Goal: Task Accomplishment & Management: Use online tool/utility

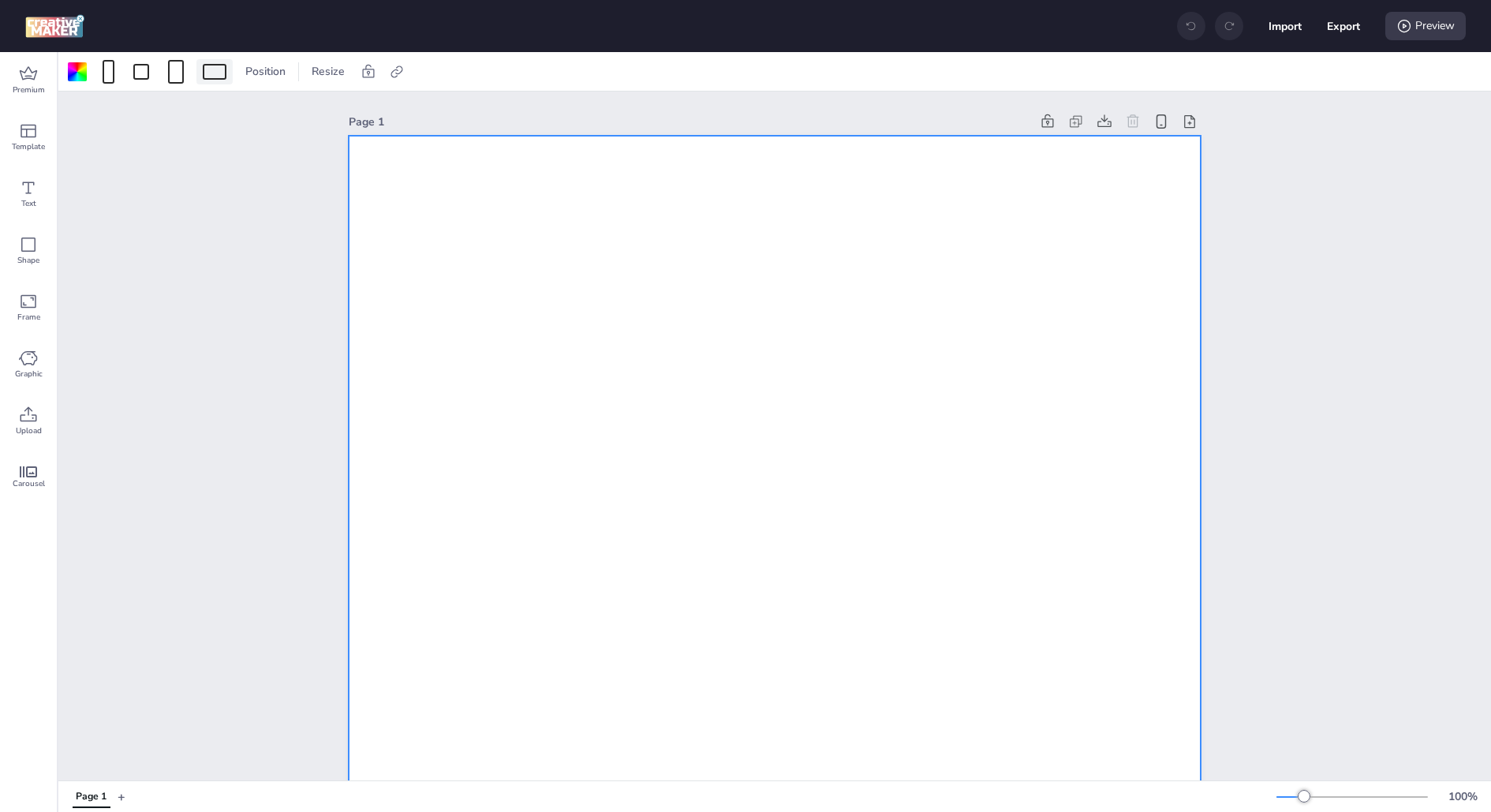
click at [204, 65] on div at bounding box center [215, 71] width 24 height 15
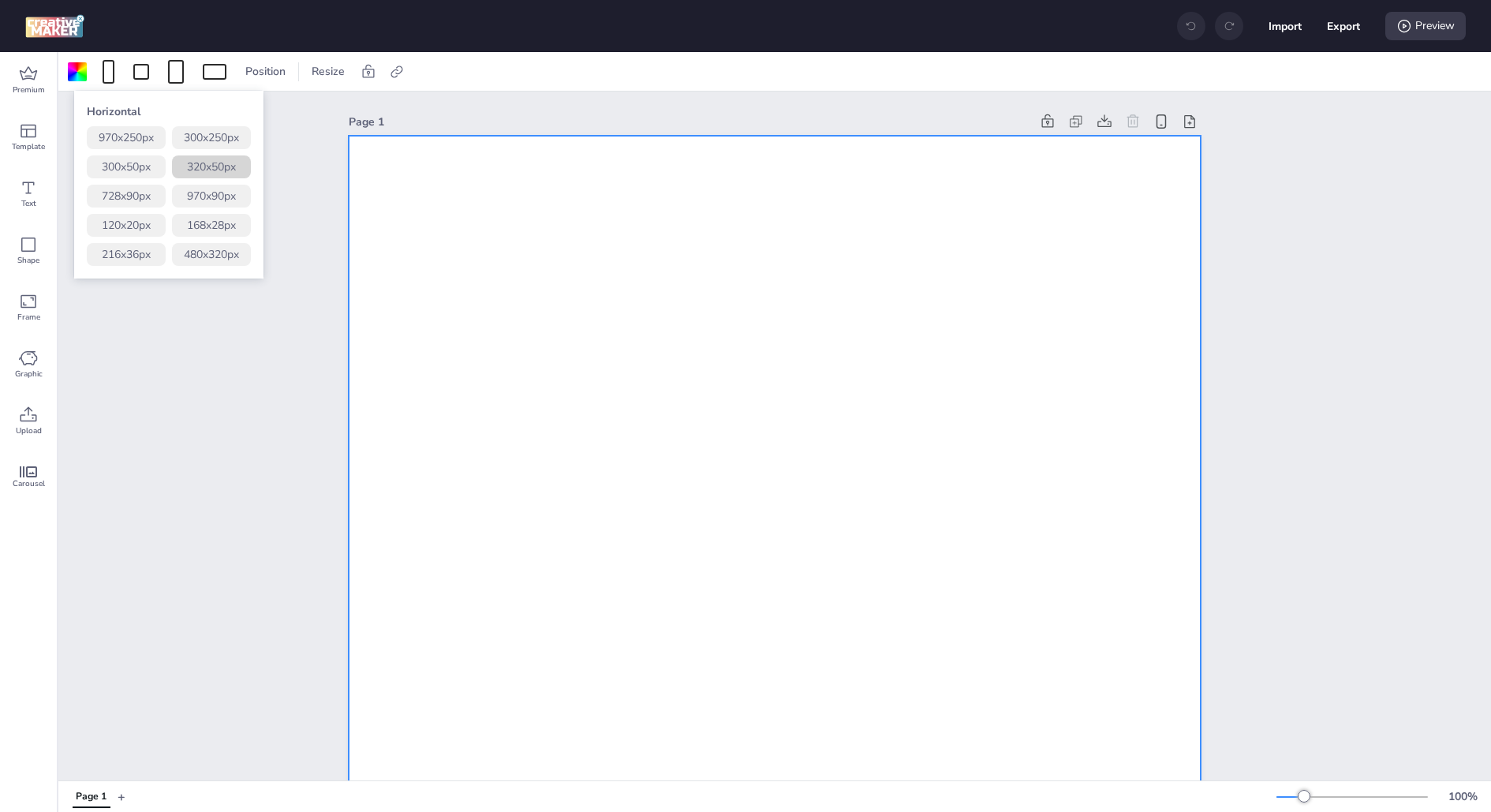
click at [212, 168] on button "320 x 50 px" at bounding box center [212, 167] width 79 height 23
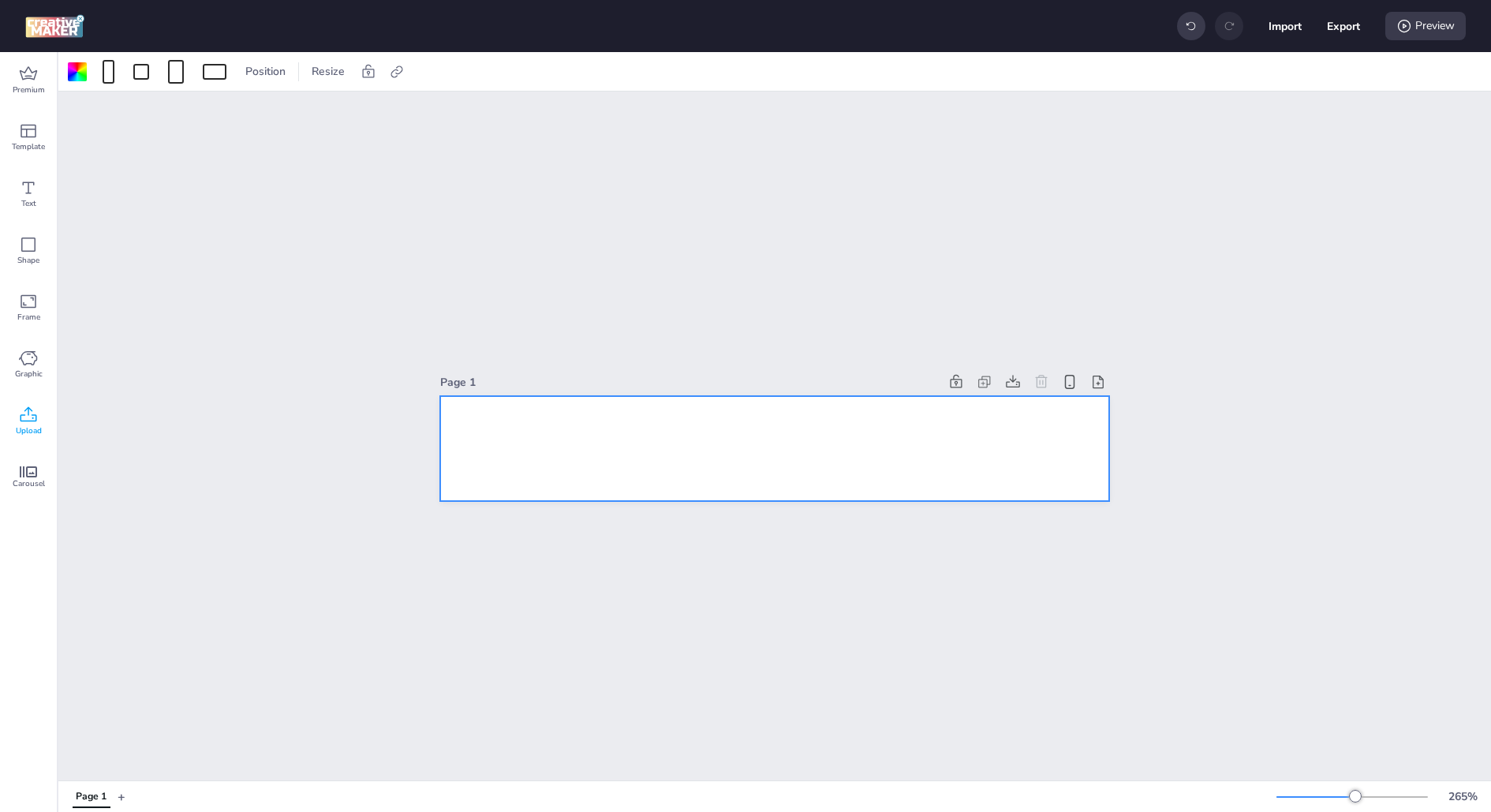
click at [39, 430] on span "Upload" at bounding box center [28, 431] width 26 height 13
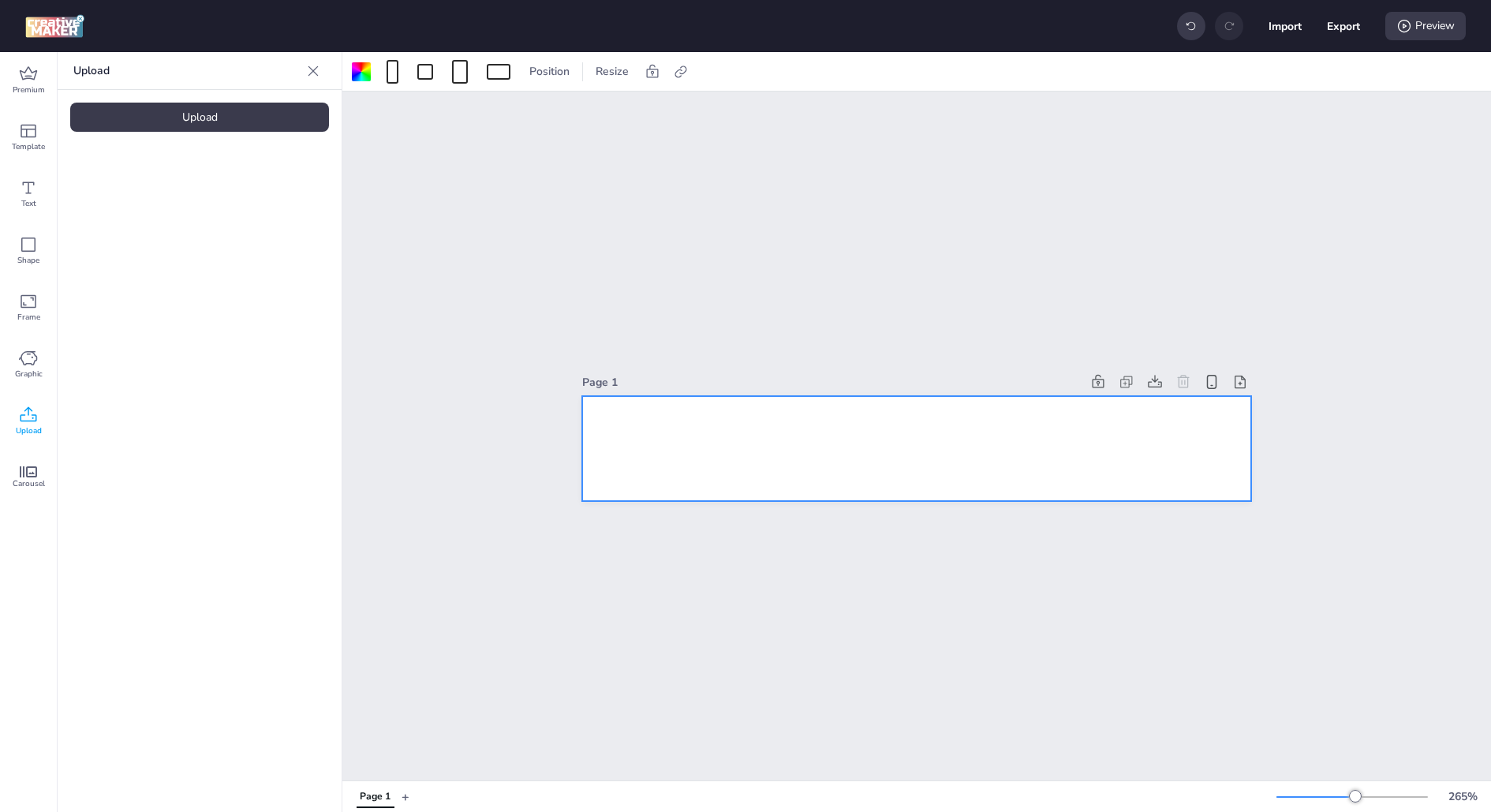
click at [198, 116] on div "Upload" at bounding box center [199, 117] width 259 height 29
click at [174, 217] on img at bounding box center [133, 220] width 96 height 16
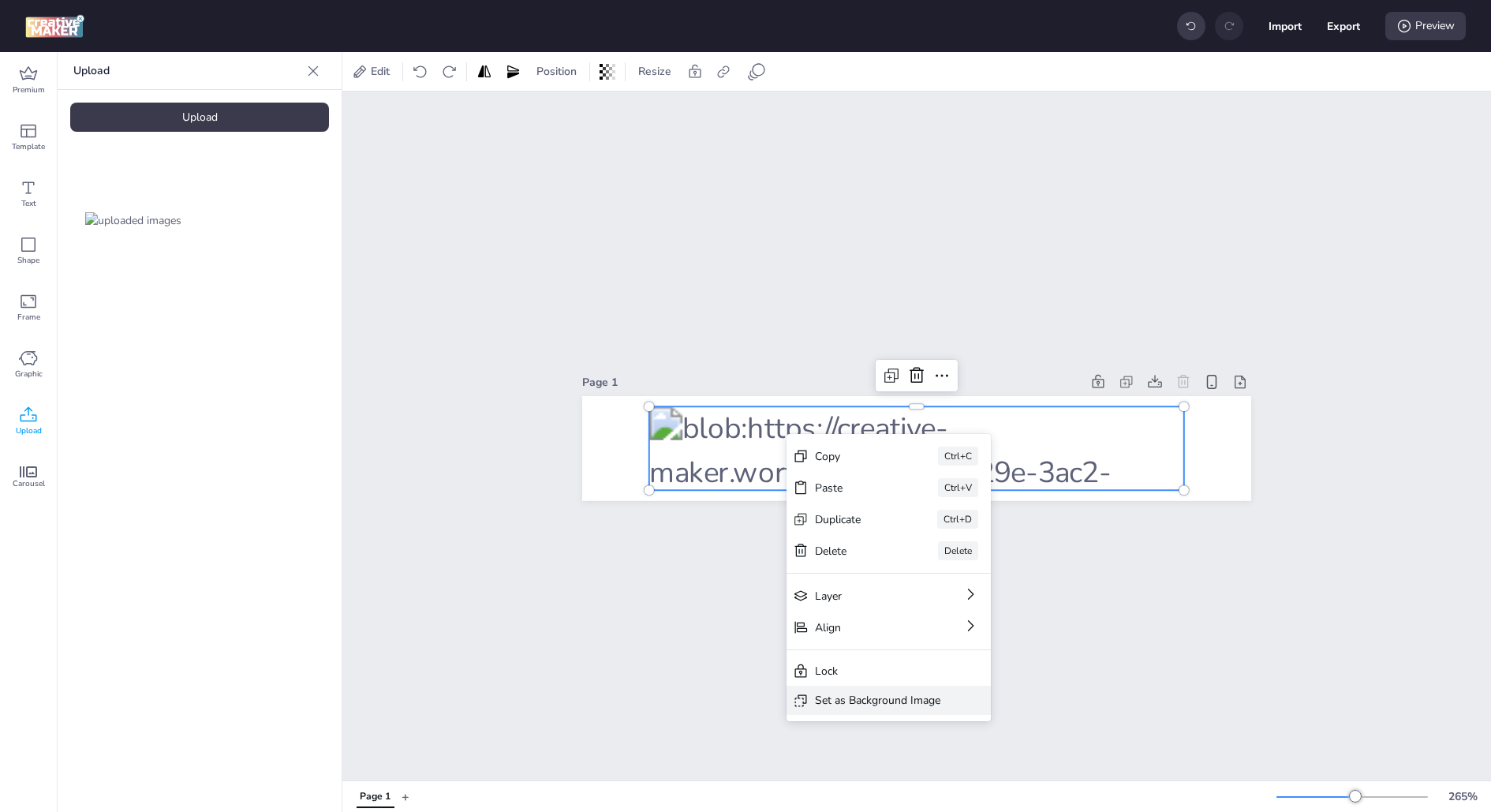
click at [832, 701] on div "Set as Background Image" at bounding box center [877, 699] width 125 height 16
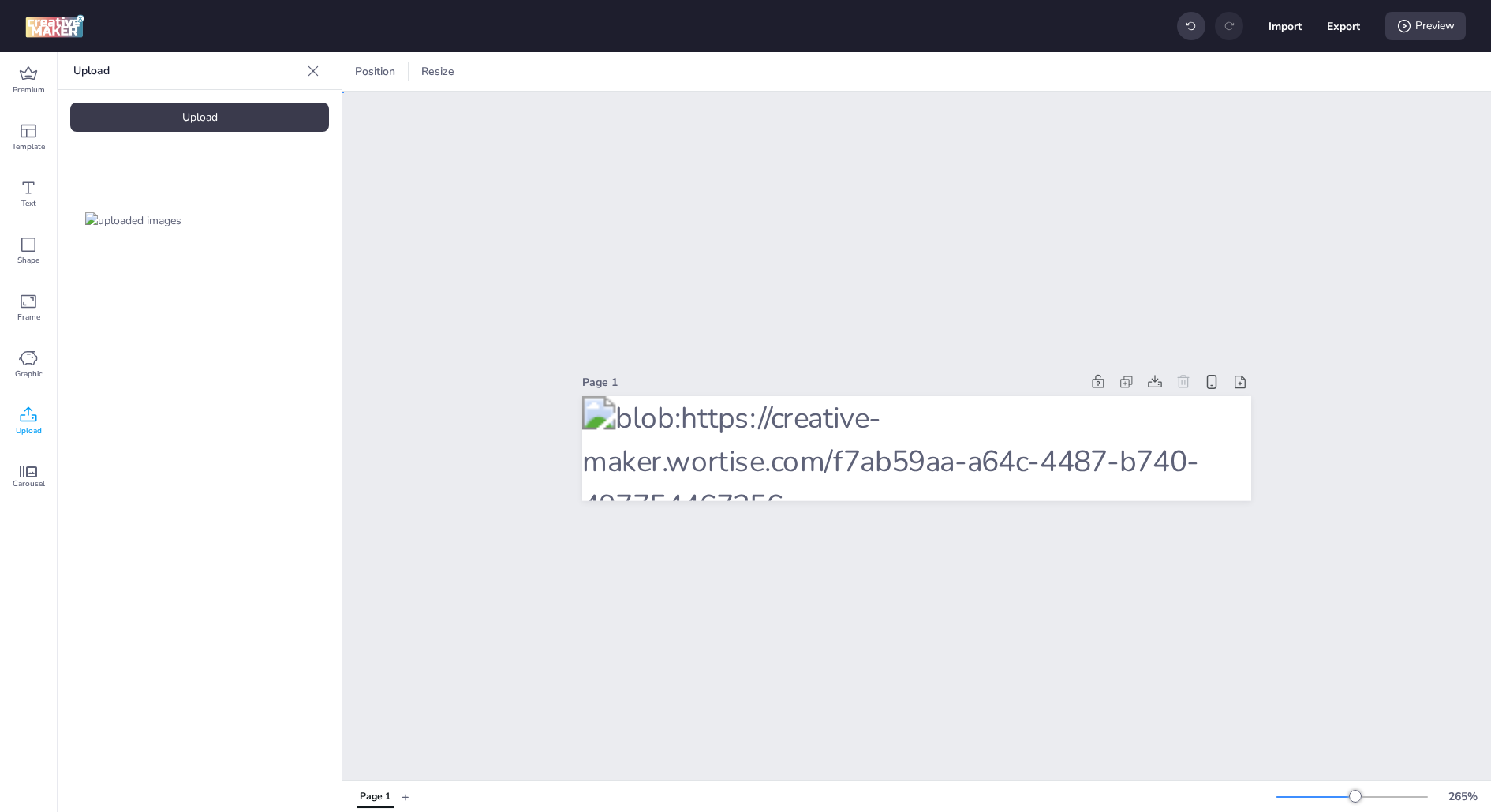
click at [947, 616] on div "Page 1" at bounding box center [917, 435] width 1149 height 689
click at [831, 383] on div "Page 1" at bounding box center [832, 381] width 499 height 16
click at [1088, 256] on div "Page 1" at bounding box center [917, 435] width 1149 height 689
click at [1362, 22] on div "Import Export Preview" at bounding box center [1321, 26] width 289 height 33
click at [1357, 24] on button "Export" at bounding box center [1344, 26] width 33 height 33
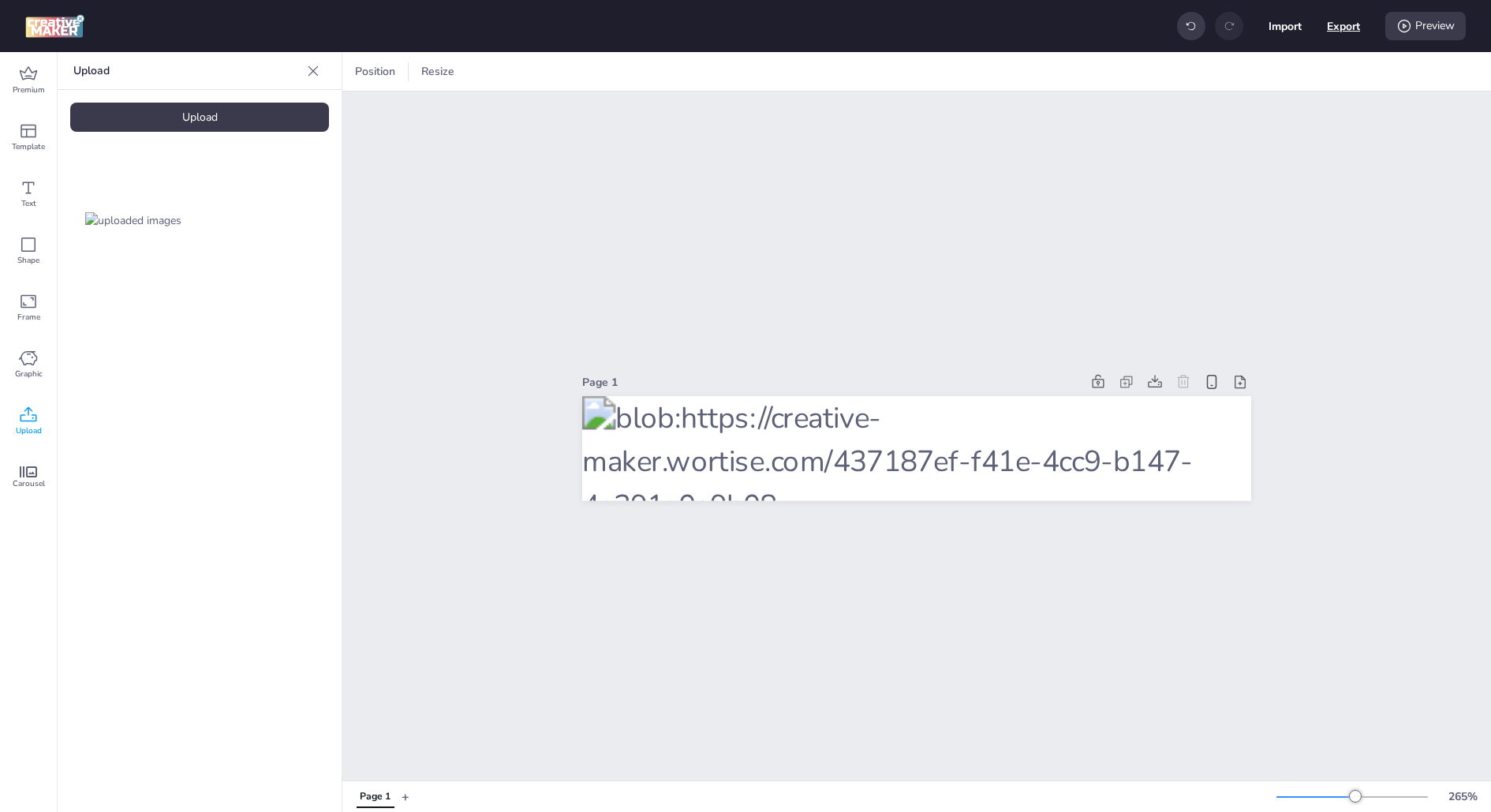
select select "html"
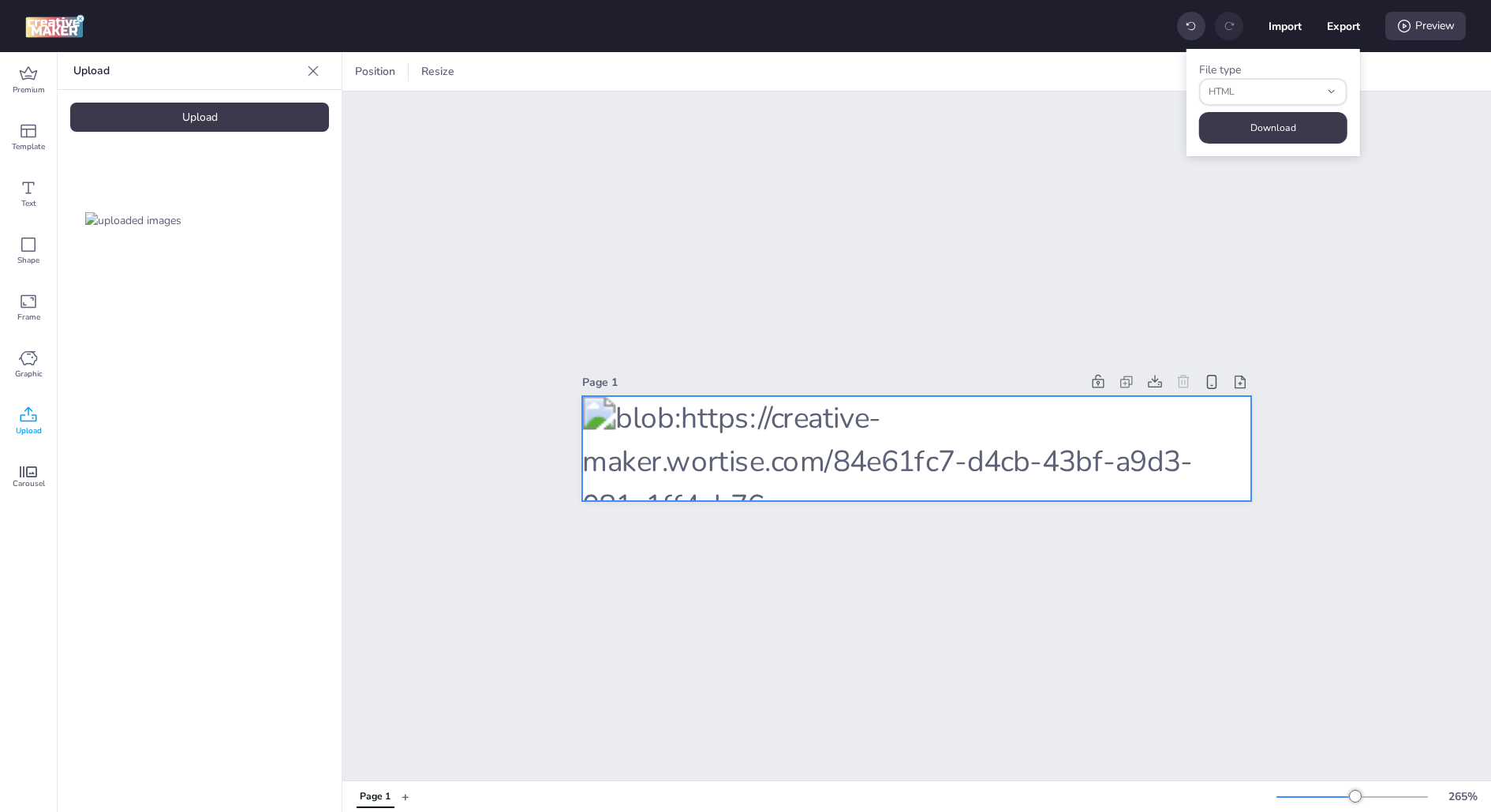
click at [728, 438] on div at bounding box center [917, 448] width 669 height 105
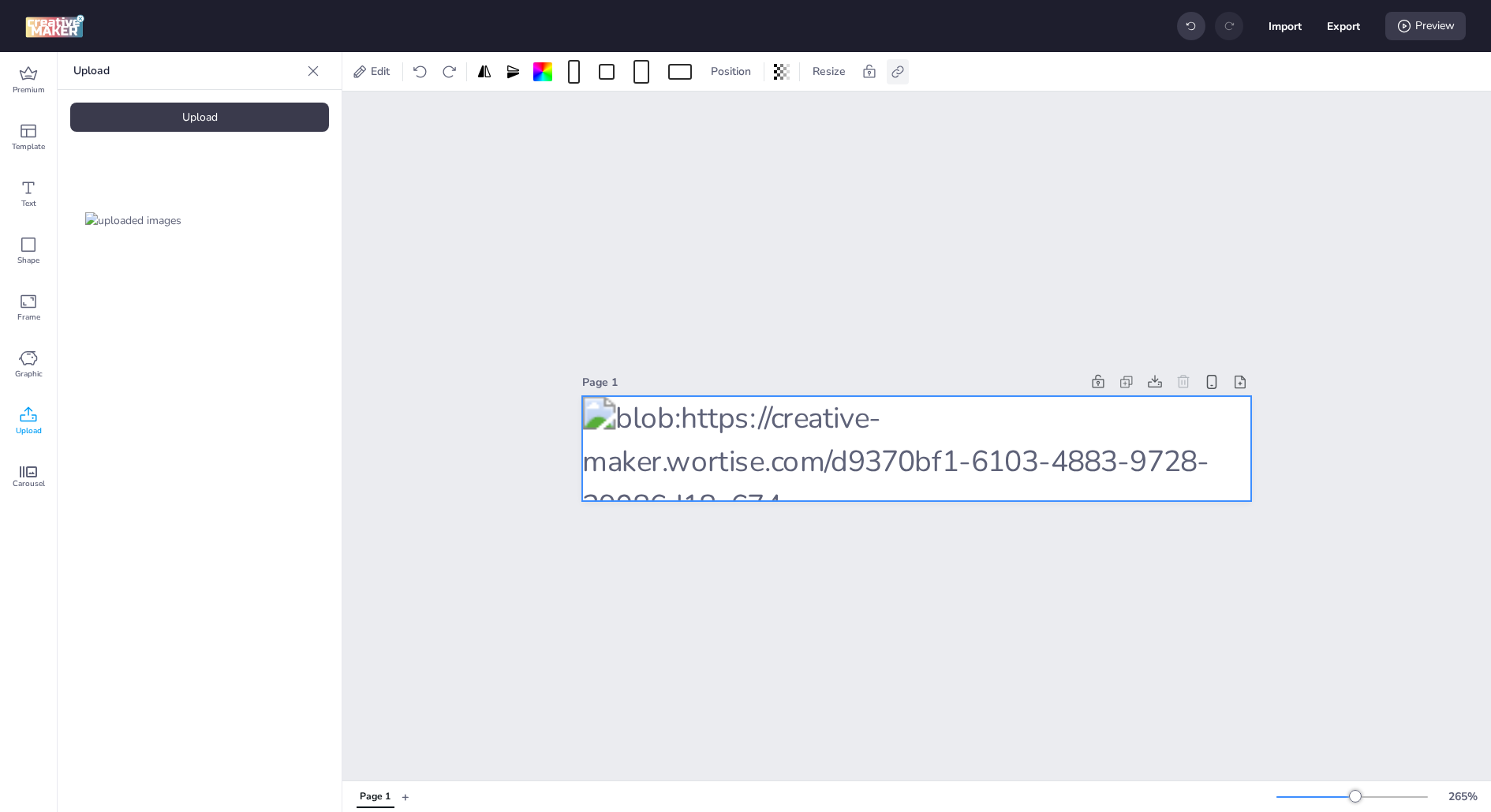
click at [902, 64] on icon at bounding box center [898, 71] width 15 height 15
click at [850, 117] on div "Activate hyperlink" at bounding box center [813, 112] width 164 height 17
click at [824, 111] on span "Activate hyperlink" at bounding box center [795, 111] width 88 height 16
click at [741, 113] on input "Activate hyperlink" at bounding box center [736, 118] width 11 height 11
checkbox input "true"
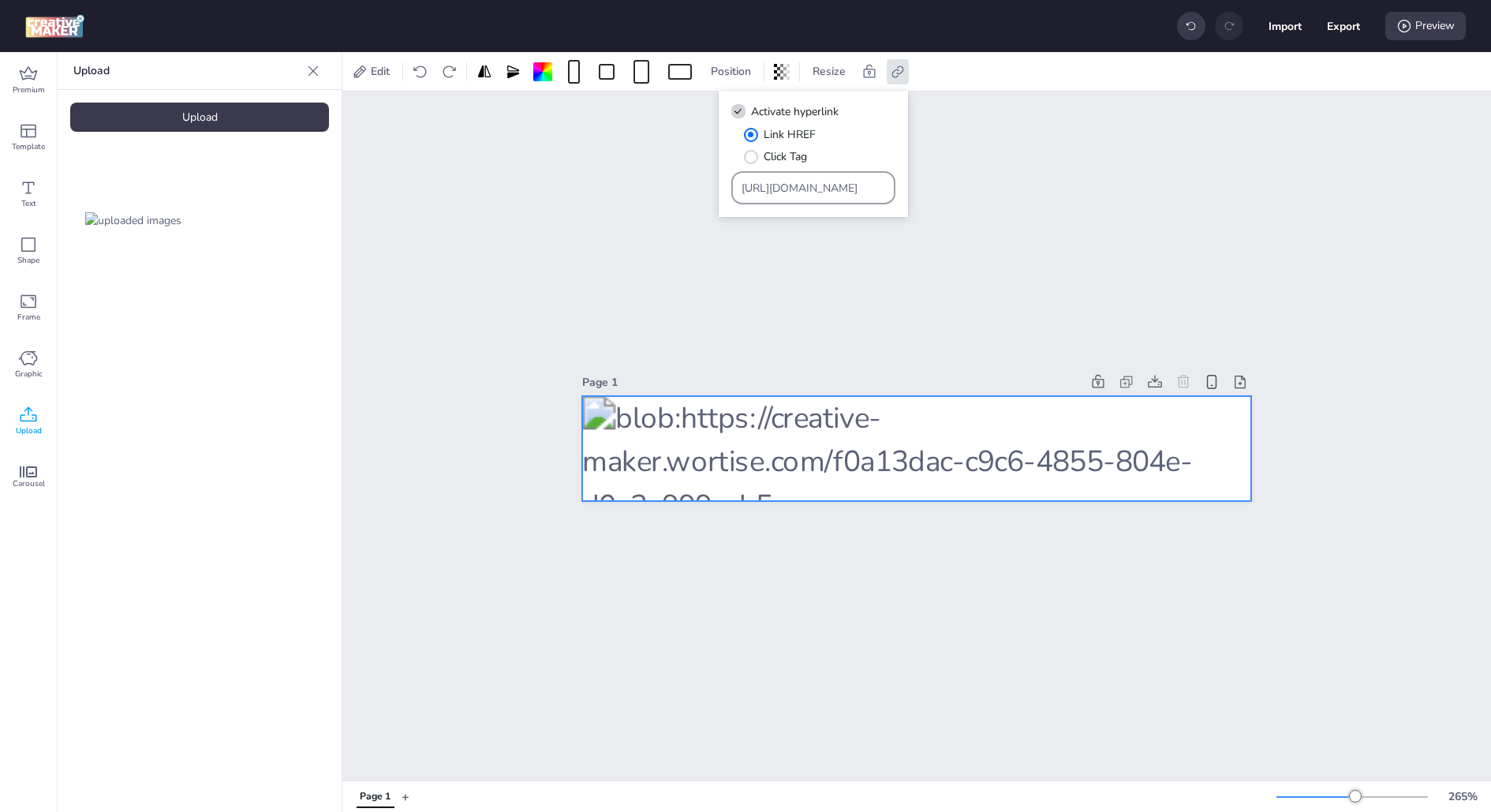
click at [799, 195] on input "[URL][DOMAIN_NAME]" at bounding box center [814, 188] width 144 height 16
paste input "[DOMAIN_NAME][URL]"
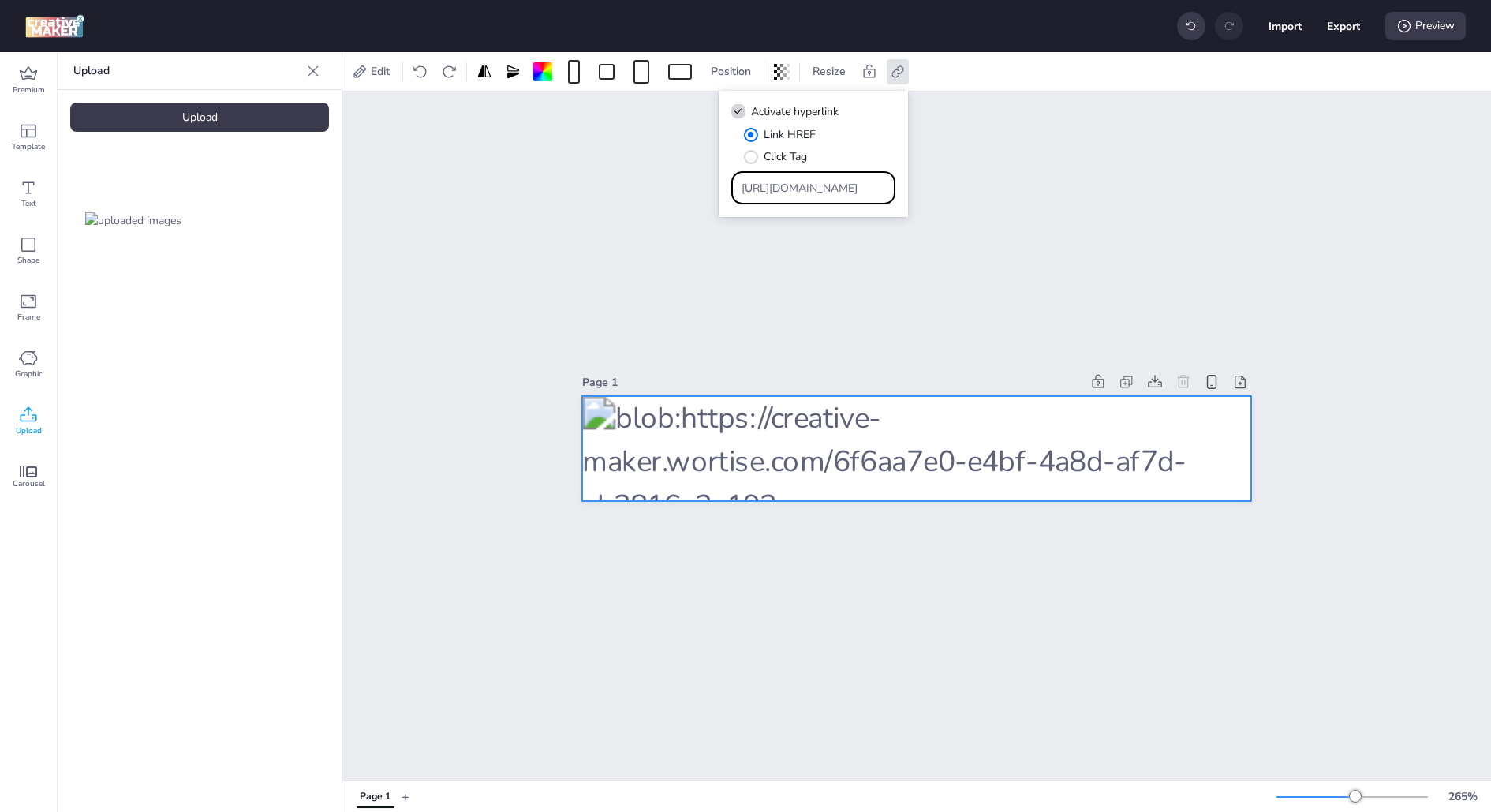
type input "[URL][DOMAIN_NAME]"
click at [864, 146] on div "Link HREF Click Tag" at bounding box center [819, 145] width 151 height 39
click at [1289, 92] on div "Page 1" at bounding box center [917, 435] width 1149 height 689
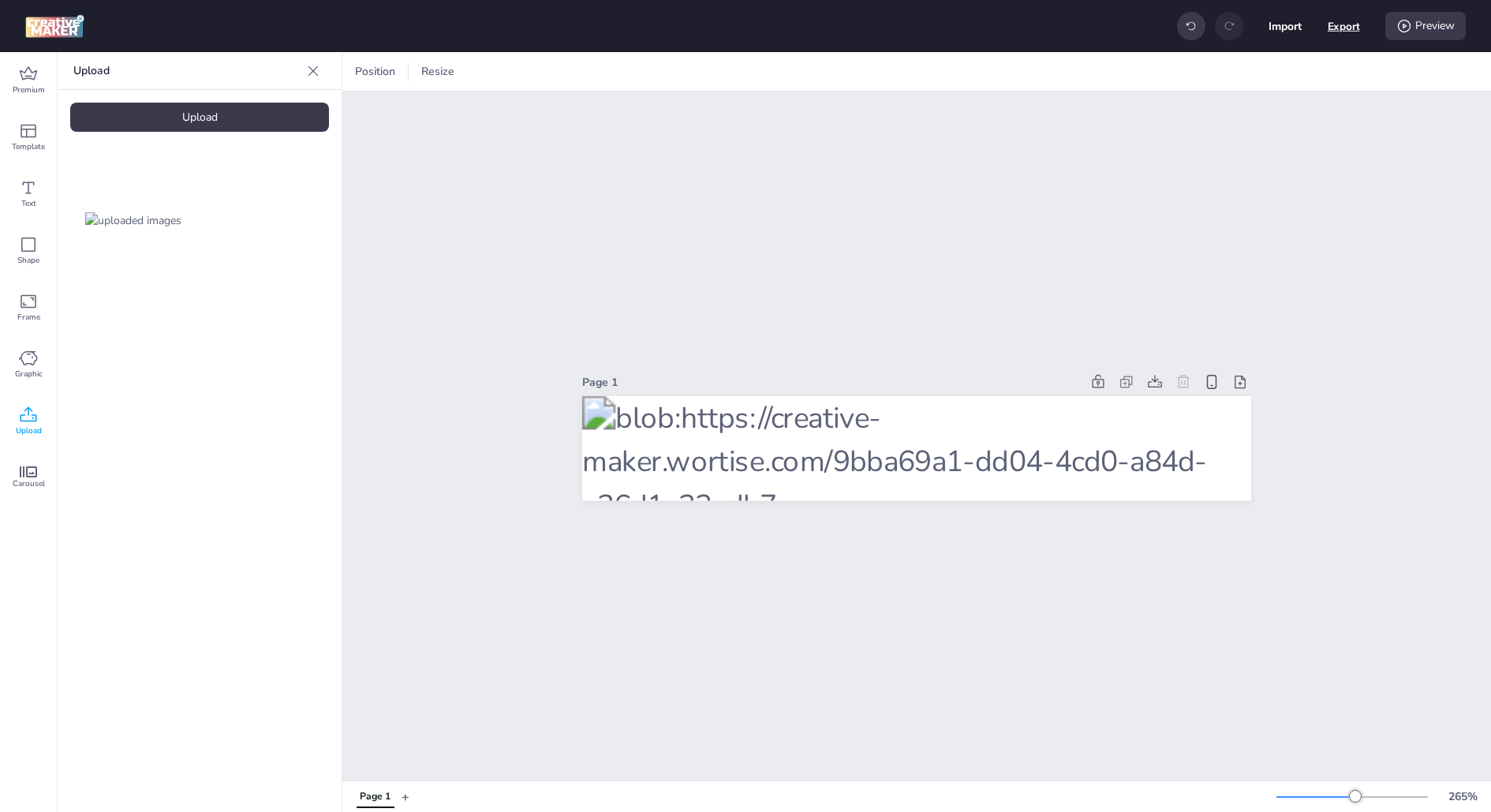
click at [1336, 32] on button "Export" at bounding box center [1345, 27] width 33 height 33
select select "html"
click at [1271, 133] on button "Download" at bounding box center [1273, 127] width 148 height 32
